Goal: Task Accomplishment & Management: Use online tool/utility

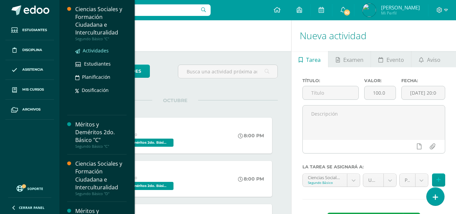
click at [92, 50] on span "Actividades" at bounding box center [96, 50] width 26 height 6
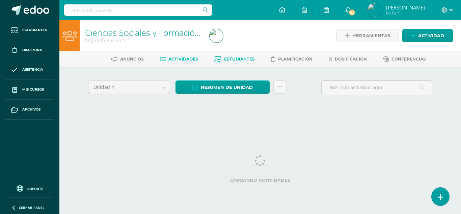
click at [245, 59] on span "Estudiantes" at bounding box center [239, 58] width 31 height 5
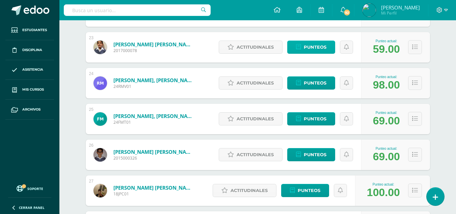
scroll to position [868, 0]
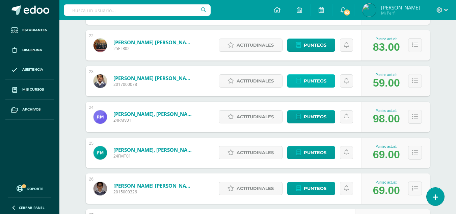
click at [313, 79] on span "Punteos" at bounding box center [315, 81] width 23 height 12
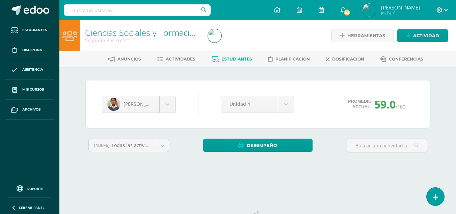
click at [304, 123] on div "Andrés López Angel Alvarado Jose Anavisca Diego Argueta Santiago Armas Juan Azm…" at bounding box center [258, 103] width 344 height 47
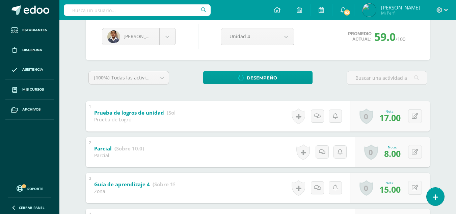
scroll to position [101, 0]
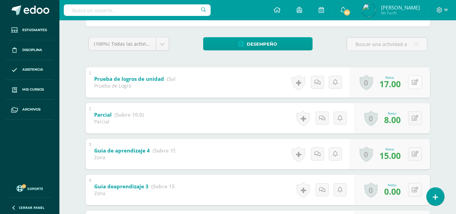
click at [419, 80] on button at bounding box center [415, 82] width 14 height 14
type input "19"
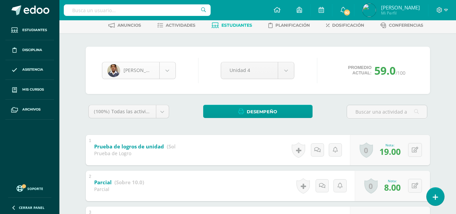
click at [168, 71] on body "Estudiantes Disciplina Asistencia Mis cursos Archivos Soporte Ayuda Reportar un…" at bounding box center [228, 177] width 456 height 422
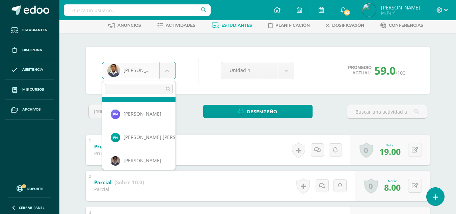
scroll to position [535, 0]
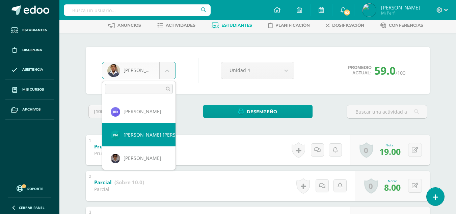
select select "2037"
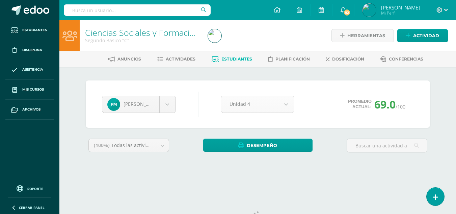
click at [286, 104] on body "Estudiantes Disciplina Asistencia Mis cursos Archivos Soporte Ayuda Reportar un…" at bounding box center [228, 91] width 456 height 182
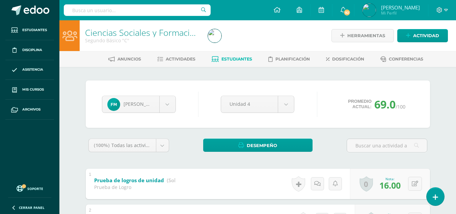
click at [313, 88] on body "Estudiantes Disciplina Asistencia Mis cursos Archivos Soporte Ayuda Reportar un…" at bounding box center [228, 211] width 456 height 422
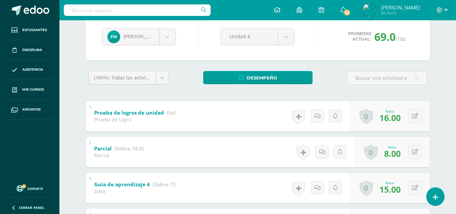
scroll to position [101, 0]
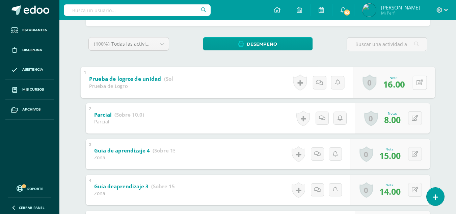
click at [410, 82] on div "0 Logros Logros obtenidos Aún no hay logros agregados Nota: 16.00" at bounding box center [394, 81] width 82 height 31
click at [422, 82] on icon at bounding box center [419, 82] width 7 height 6
type input "18"
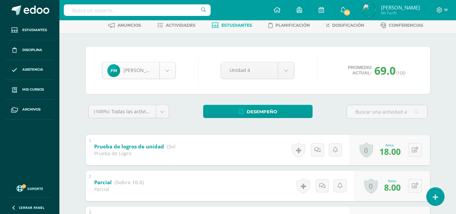
click at [166, 75] on body "Estudiantes Disciplina Asistencia Mis cursos Archivos Soporte Ayuda Reportar un…" at bounding box center [228, 177] width 456 height 422
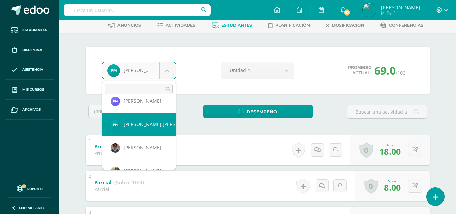
scroll to position [558, 0]
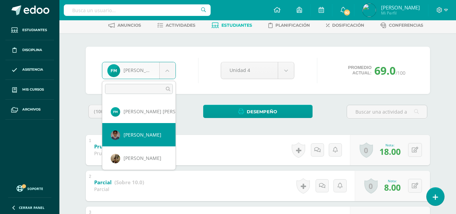
select select "478"
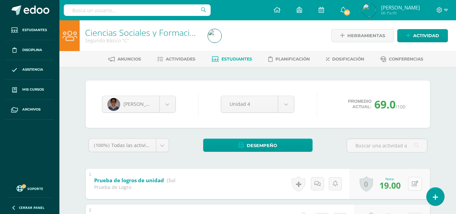
click at [417, 182] on button at bounding box center [415, 183] width 14 height 14
type input "21"
click at [232, 57] on span "Estudiantes" at bounding box center [236, 58] width 31 height 5
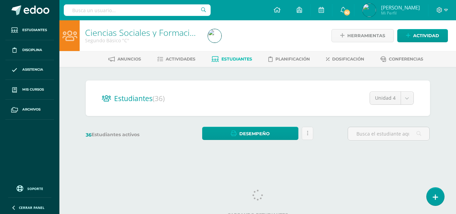
click at [238, 75] on div "Estudiantes (36) Unidad 4 Unidad 2 Unidad 3 Unidad 4 Unidad 1 36 Estudiantes ac…" at bounding box center [257, 113] width 371 height 93
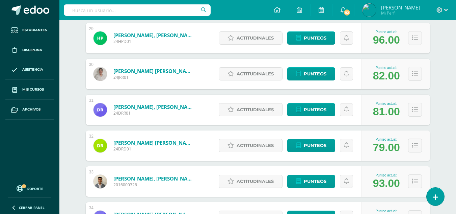
scroll to position [1091, 0]
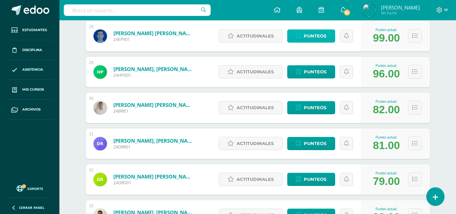
click at [325, 36] on span "Punteos" at bounding box center [315, 36] width 23 height 12
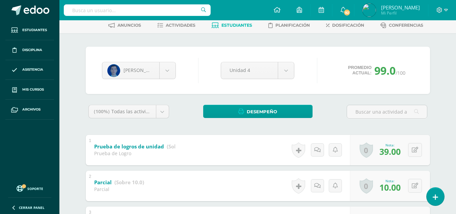
scroll to position [67, 0]
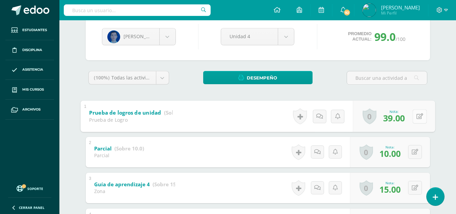
click at [418, 116] on button at bounding box center [419, 116] width 14 height 14
type input "40"
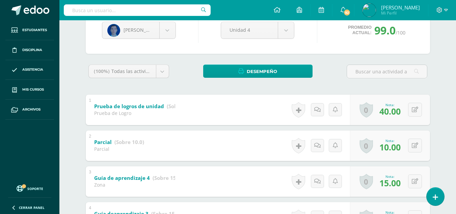
scroll to position [0, 0]
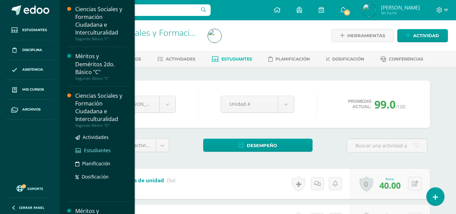
click at [100, 148] on span "Estudiantes" at bounding box center [97, 150] width 27 height 6
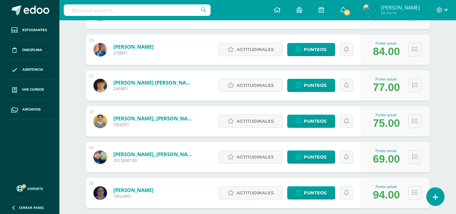
scroll to position [682, 0]
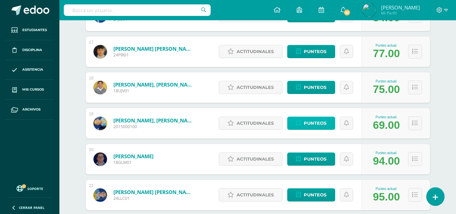
click at [311, 123] on span "Punteos" at bounding box center [315, 123] width 23 height 12
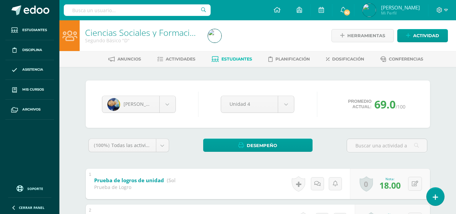
click at [319, 125] on div "Santiago [PERSON_NAME] [PERSON_NAME] [PERSON_NAME] [PERSON_NAME] [PERSON_NAME] …" at bounding box center [258, 103] width 344 height 47
click at [412, 182] on div "0 [GEOGRAPHIC_DATA] Logros obtenidos Aún no hay logros agregados Nota: 18.00" at bounding box center [390, 183] width 80 height 30
click at [419, 187] on button at bounding box center [419, 183] width 14 height 14
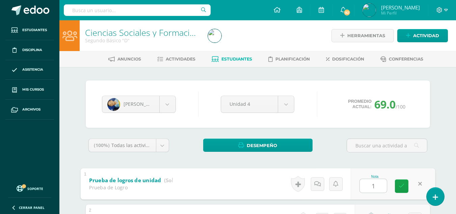
type input "19"
click at [167, 108] on body "Estudiantes Disciplina Asistencia Mis cursos Archivos Soporte Ayuda Reportar un…" at bounding box center [228, 211] width 456 height 422
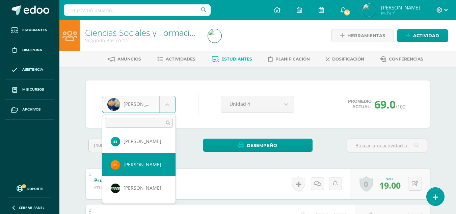
scroll to position [654, 0]
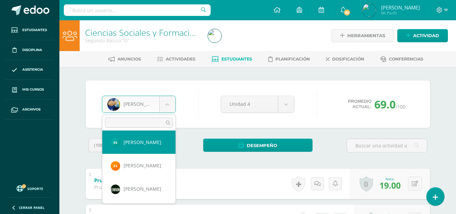
select select "2045"
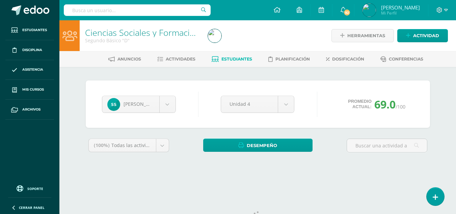
click at [330, 148] on div "(100%) Todas las actividades de esta unidad Todas las actividades de esta unida…" at bounding box center [258, 147] width 344 height 19
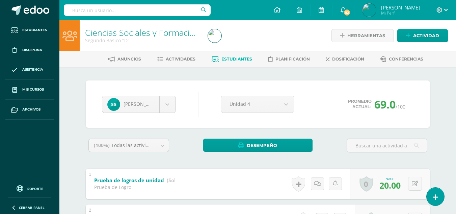
scroll to position [34, 0]
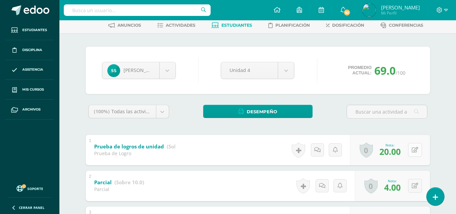
click at [413, 151] on button at bounding box center [415, 150] width 14 height 14
type input "21"
click at [189, 105] on div "(100%) Todas las actividades de esta unidad Todas las actividades de esta unida…" at bounding box center [258, 114] width 344 height 19
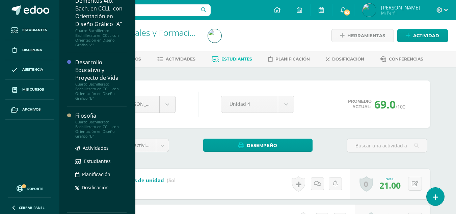
scroll to position [500, 0]
click at [100, 159] on span "Estudiantes" at bounding box center [97, 161] width 27 height 6
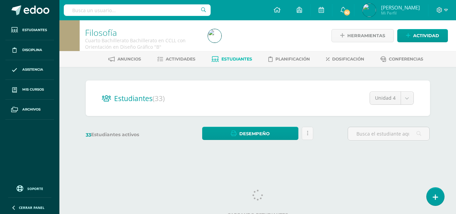
click at [271, 121] on div "Estudiantes (33) Unidad 4 Unidad 3 Unidad 4 Unidad 1 Unidad 2 33 Estudiantes ac…" at bounding box center [257, 113] width 349 height 66
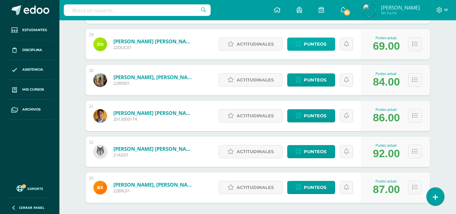
scroll to position [1085, 0]
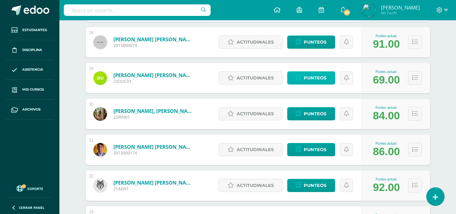
click at [305, 78] on span "Punteos" at bounding box center [315, 78] width 23 height 12
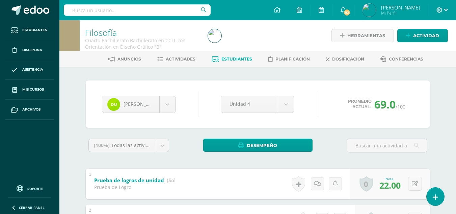
click at [415, 183] on button at bounding box center [415, 183] width 14 height 14
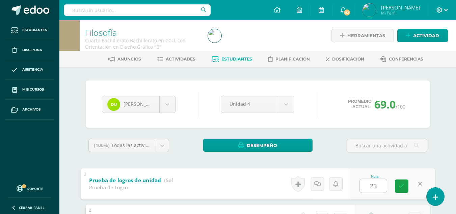
type input "23"
click at [335, 145] on div "(100%) Todas las actividades de esta unidad Todas las actividades de esta unida…" at bounding box center [258, 147] width 344 height 19
click at [168, 107] on body "Estudiantes Disciplina Asistencia Mis cursos Archivos Soporte Ayuda Reportar un…" at bounding box center [228, 211] width 456 height 422
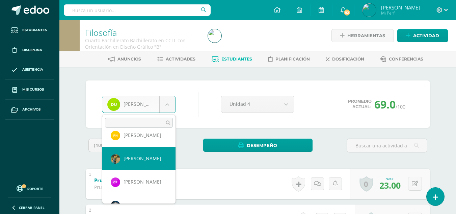
scroll to position [416, 0]
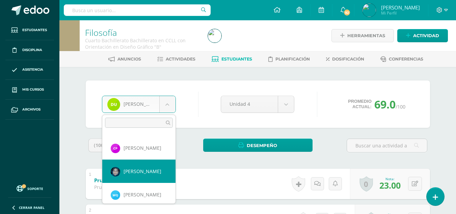
select select "689"
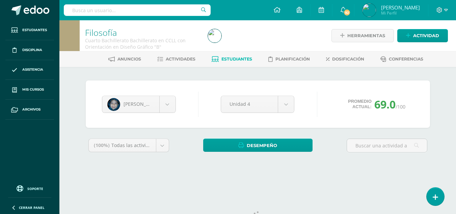
click at [316, 77] on div "[PERSON_NAME] [PERSON_NAME] [PERSON_NAME] [PERSON_NAME] [PERSON_NAME] [PERSON_N…" at bounding box center [257, 124] width 371 height 115
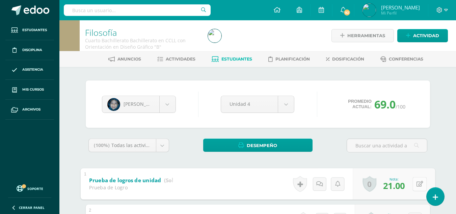
click at [416, 180] on icon at bounding box center [419, 183] width 7 height 6
type input "22"
click at [167, 106] on body "Estudiantes Disciplina Asistencia Mis cursos Archivos Soporte Ayuda Reportar un…" at bounding box center [228, 211] width 456 height 422
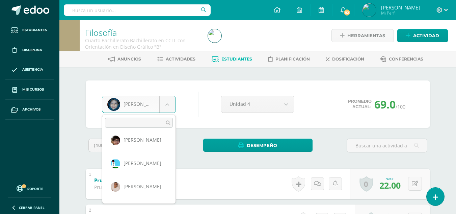
scroll to position [274, 0]
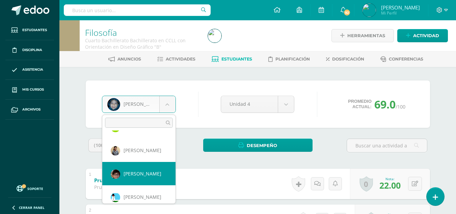
select select "626"
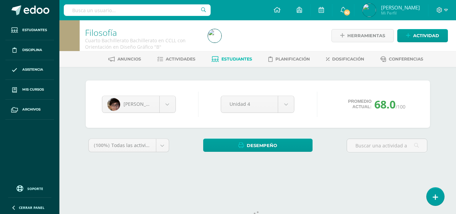
click at [324, 147] on div "(100%) Todas las actividades de esta unidad Todas las actividades de esta unida…" at bounding box center [258, 147] width 344 height 19
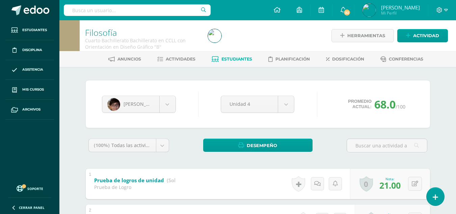
scroll to position [34, 0]
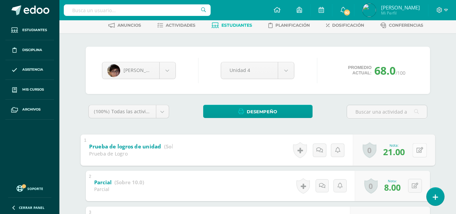
click at [417, 151] on icon at bounding box center [419, 150] width 7 height 6
type input "23"
click at [191, 106] on div "(100%) Todas las actividades de esta unidad Todas las actividades de esta unida…" at bounding box center [258, 114] width 344 height 19
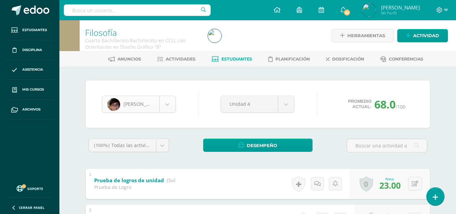
click at [169, 104] on body "Estudiantes Disciplina Asistencia Mis cursos Archivos Soporte Ayuda Reportar un…" at bounding box center [228, 211] width 456 height 422
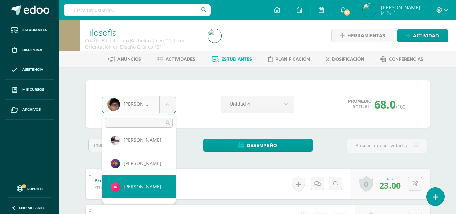
scroll to position [134, 0]
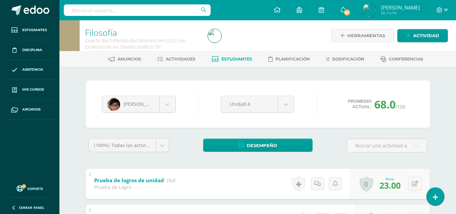
click at [191, 140] on body "Estudiantes Disciplina Asistencia Mis cursos Archivos Soporte Ayuda Reportar un…" at bounding box center [228, 211] width 456 height 422
click at [232, 59] on span "Estudiantes" at bounding box center [236, 58] width 31 height 5
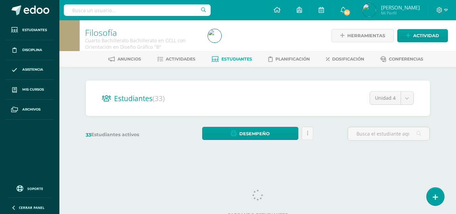
click at [223, 75] on div "Estudiantes (33) Unidad 4 Unidad 3 Unidad 4 Unidad 1 Unidad 2 33 Estudiantes ac…" at bounding box center [257, 113] width 371 height 93
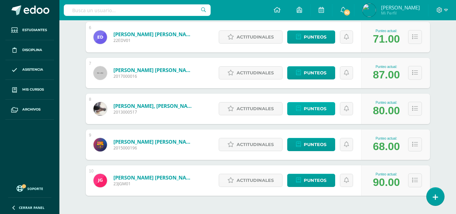
scroll to position [328, 0]
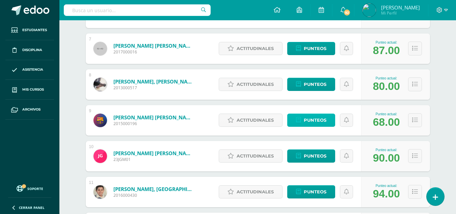
click at [313, 122] on span "Punteos" at bounding box center [315, 120] width 23 height 12
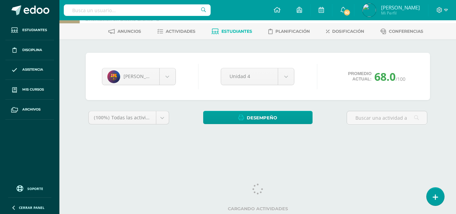
click at [185, 109] on div "Gabriel García Leandro Auceda Gesler Caal Rodrigo Cardoza Ricardo Chávez Jose D…" at bounding box center [257, 97] width 349 height 88
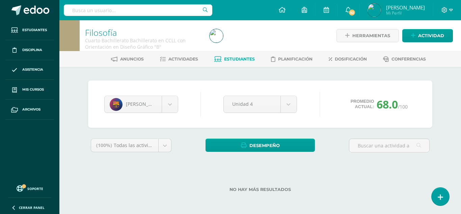
click at [323, 140] on div "(100%) Todas las actividades de esta unidad Todas las actividades de esta unida…" at bounding box center [260, 147] width 344 height 19
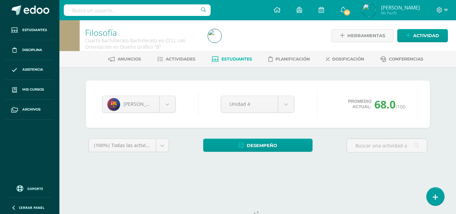
drag, startPoint x: 0, startPoint y: 0, endPoint x: 333, endPoint y: 140, distance: 360.7
click at [333, 140] on div "(100%) Todas las actividades de esta unidad Todas las actividades de esta unida…" at bounding box center [258, 147] width 344 height 19
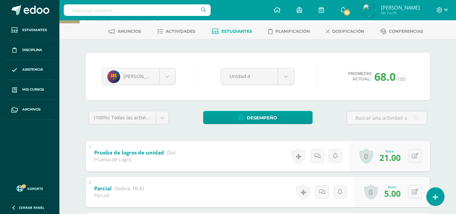
scroll to position [61, 0]
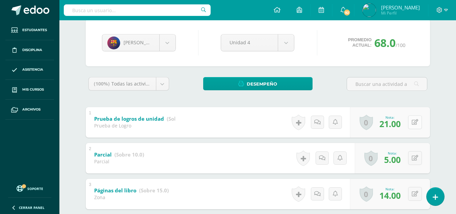
click at [412, 119] on button at bounding box center [415, 122] width 14 height 14
type input "23"
click at [323, 96] on div "(100%) Todas las actividades de esta unidad Todas las actividades de esta unida…" at bounding box center [258, 86] width 344 height 19
